Goal: Information Seeking & Learning: Learn about a topic

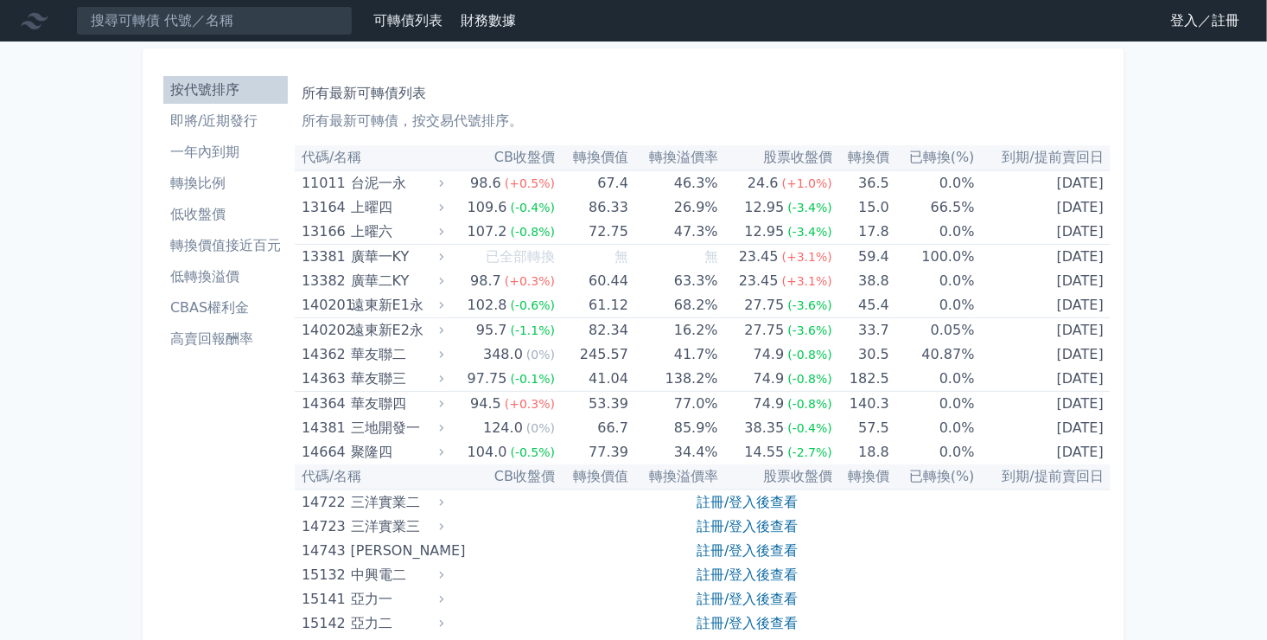
click at [213, 175] on li "轉換比例" at bounding box center [225, 183] width 124 height 21
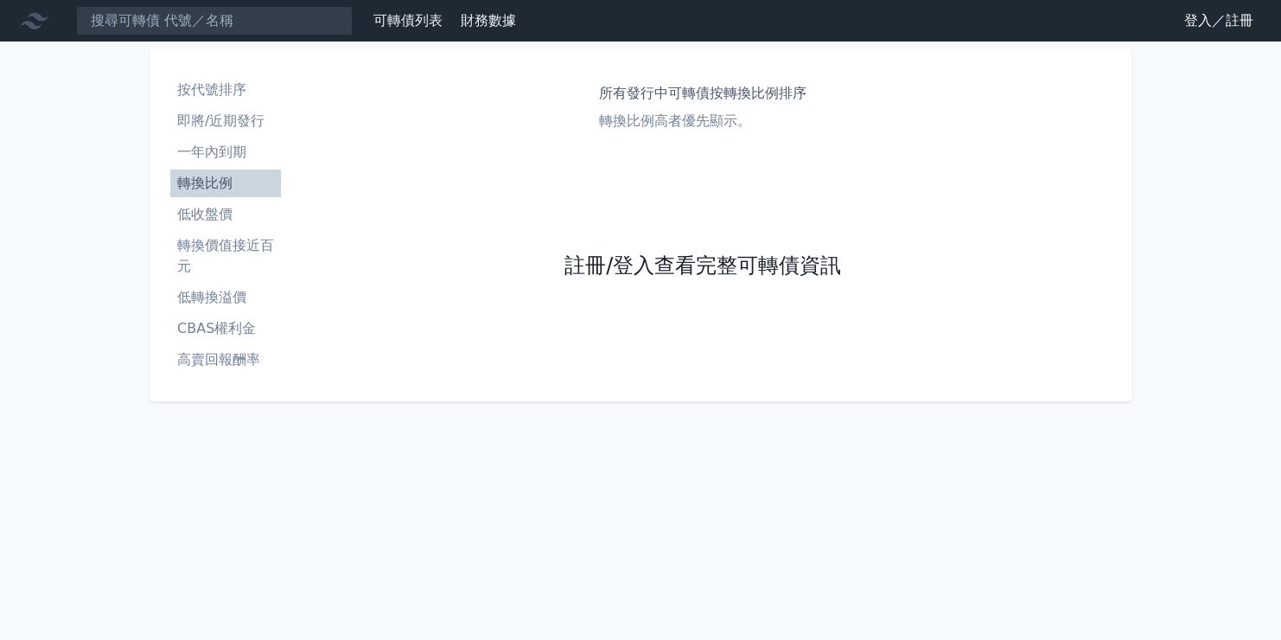
click at [682, 271] on link "註冊/登入查看完整可轉債資訊" at bounding box center [702, 266] width 277 height 28
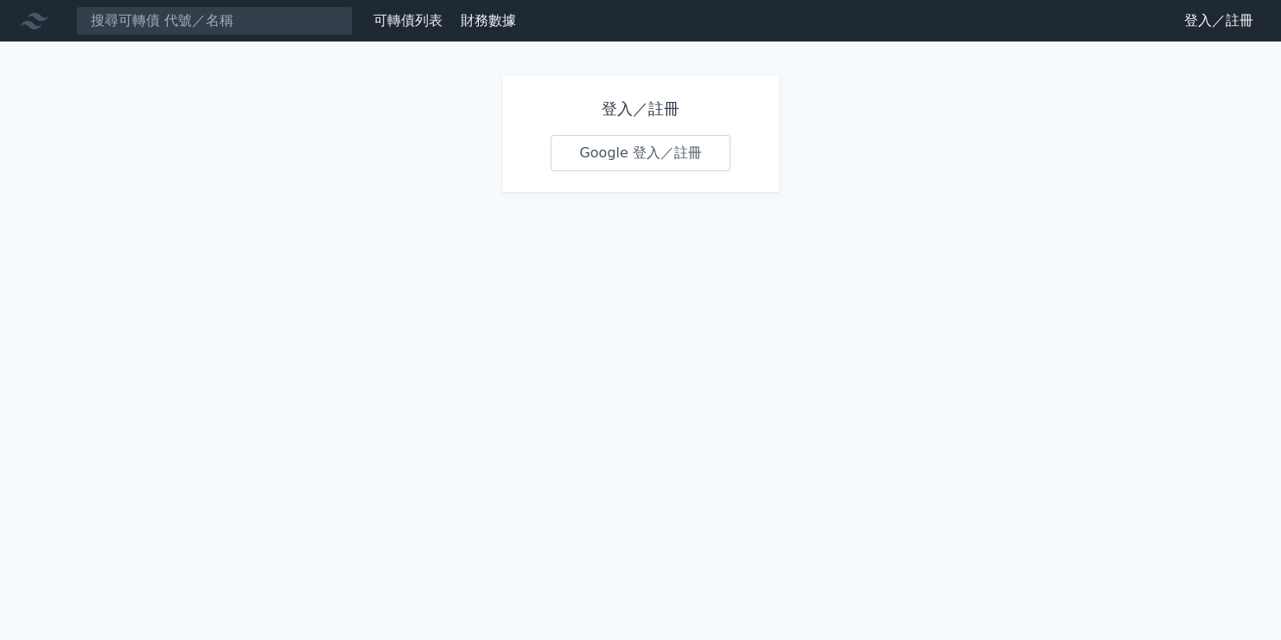
click at [619, 162] on link "Google 登入／註冊" at bounding box center [641, 153] width 180 height 36
click at [634, 146] on link "Google 登入／註冊" at bounding box center [641, 153] width 180 height 36
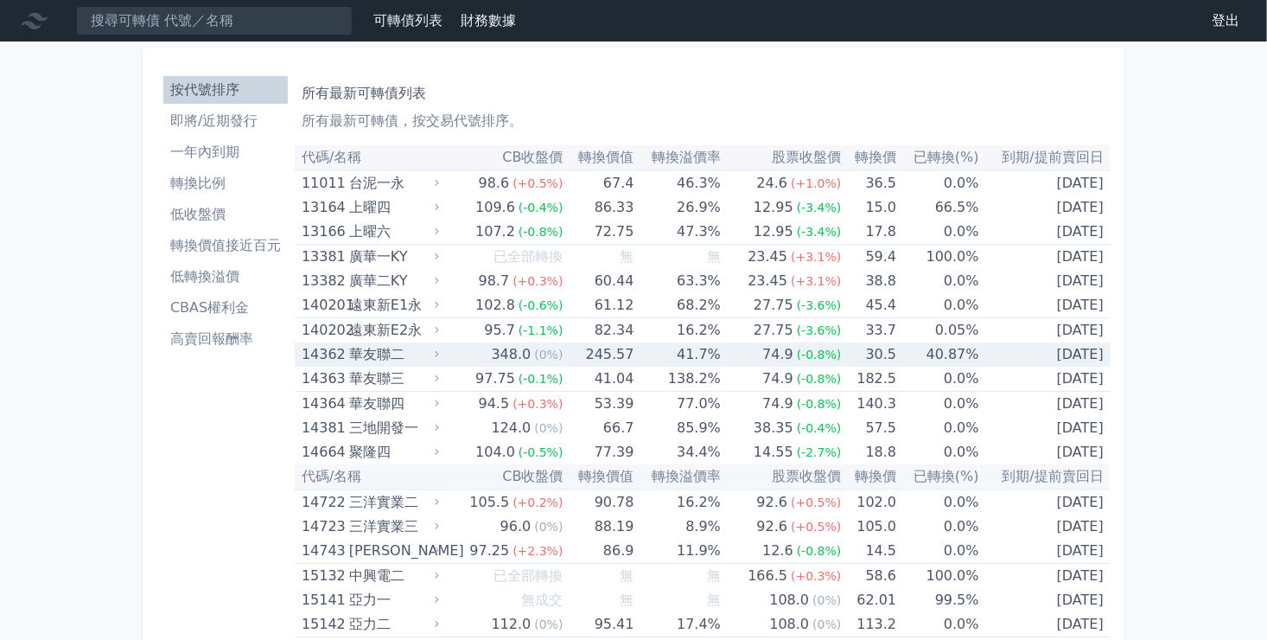
scroll to position [259, 0]
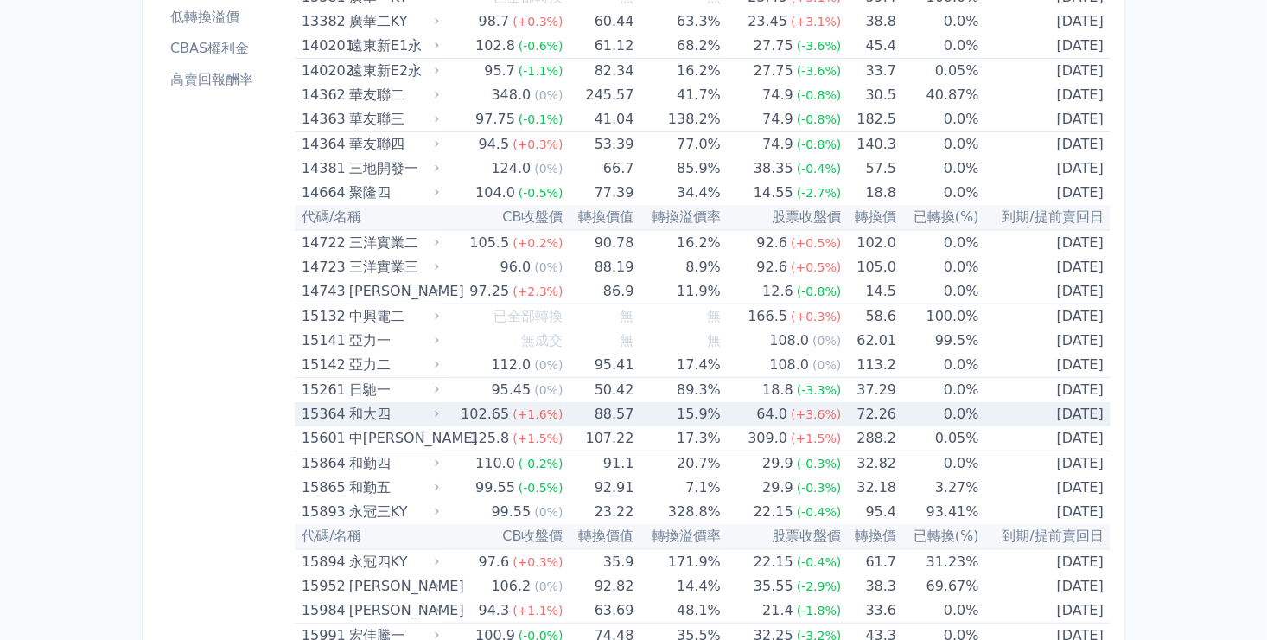
click at [374, 408] on div "和大四" at bounding box center [392, 414] width 86 height 24
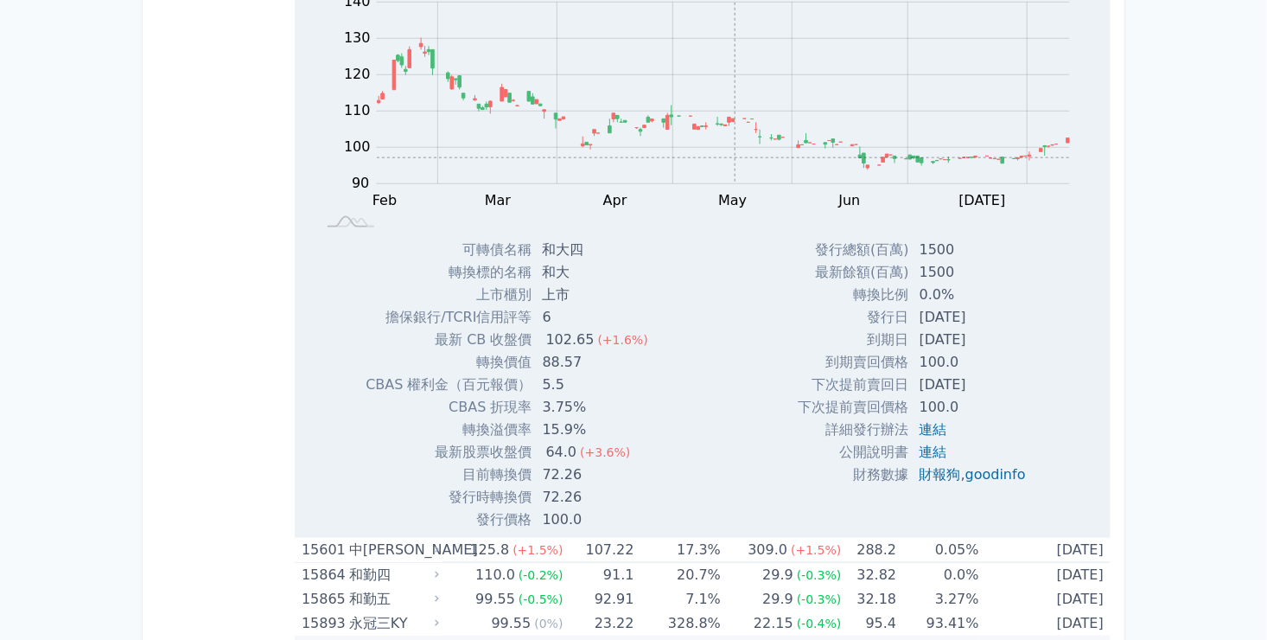
scroll to position [605, 0]
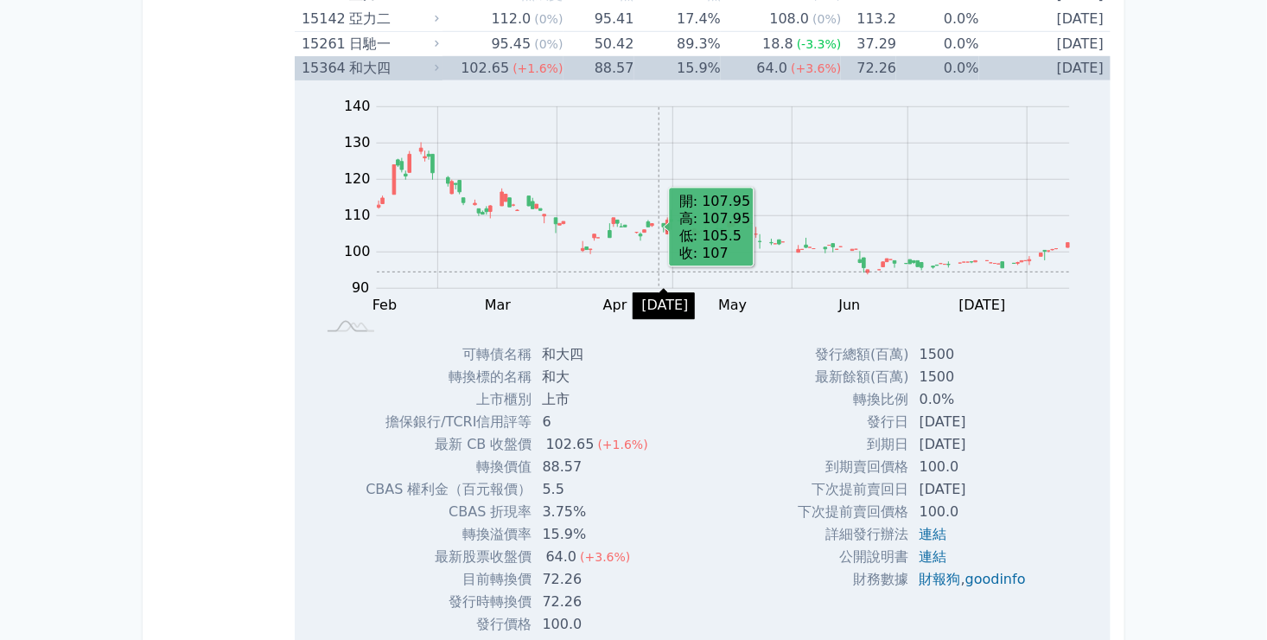
click at [659, 270] on rect "Chart" at bounding box center [723, 198] width 693 height 182
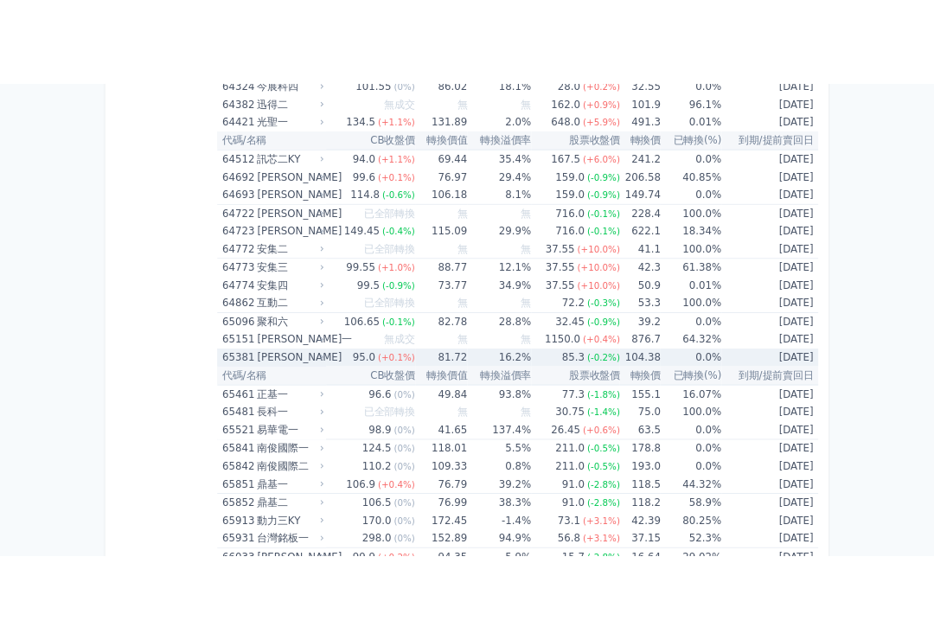
scroll to position [8730, 0]
